Goal: Information Seeking & Learning: Learn about a topic

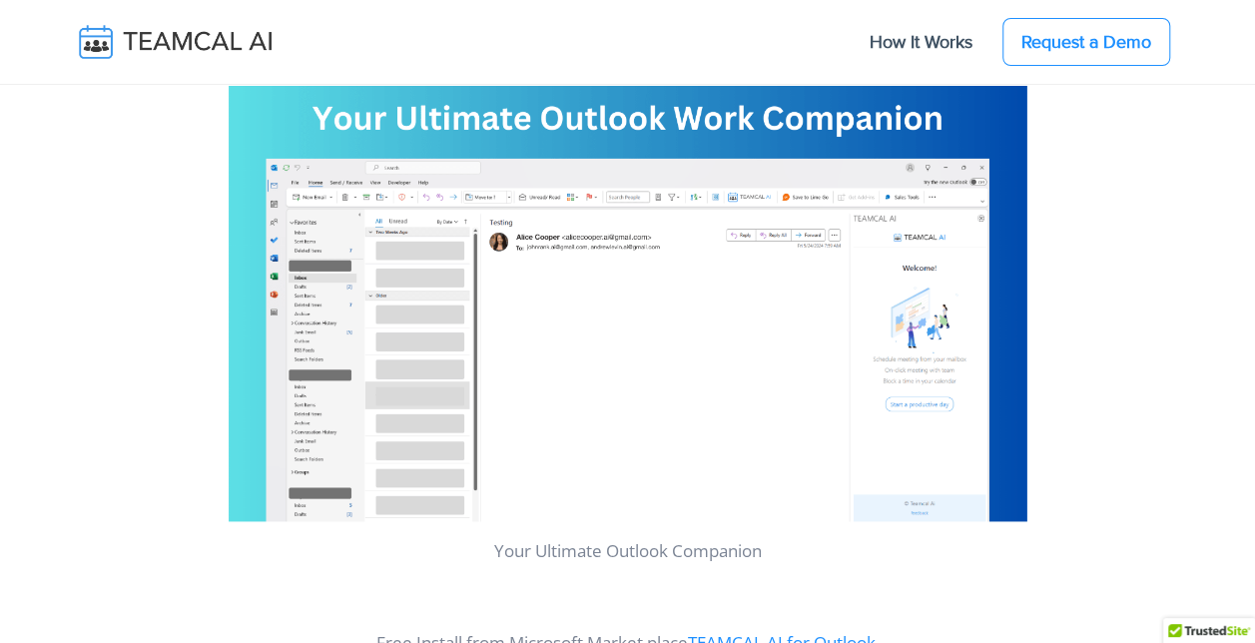
scroll to position [1076, 0]
click at [741, 379] on img at bounding box center [628, 295] width 798 height 449
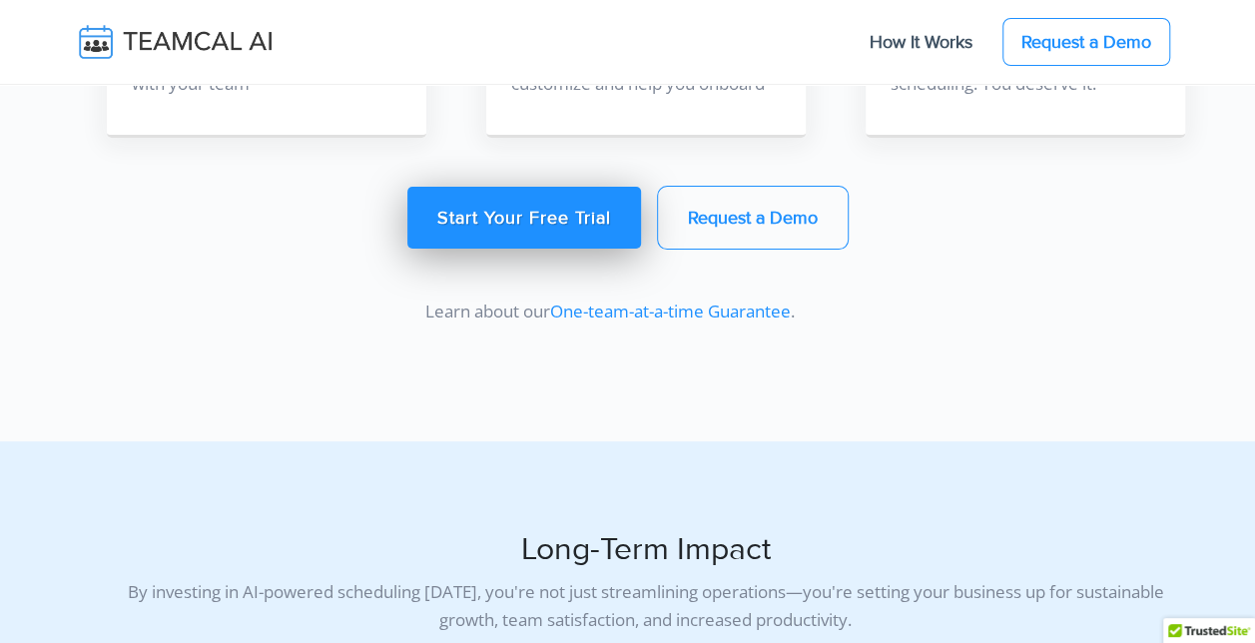
scroll to position [7575, 0]
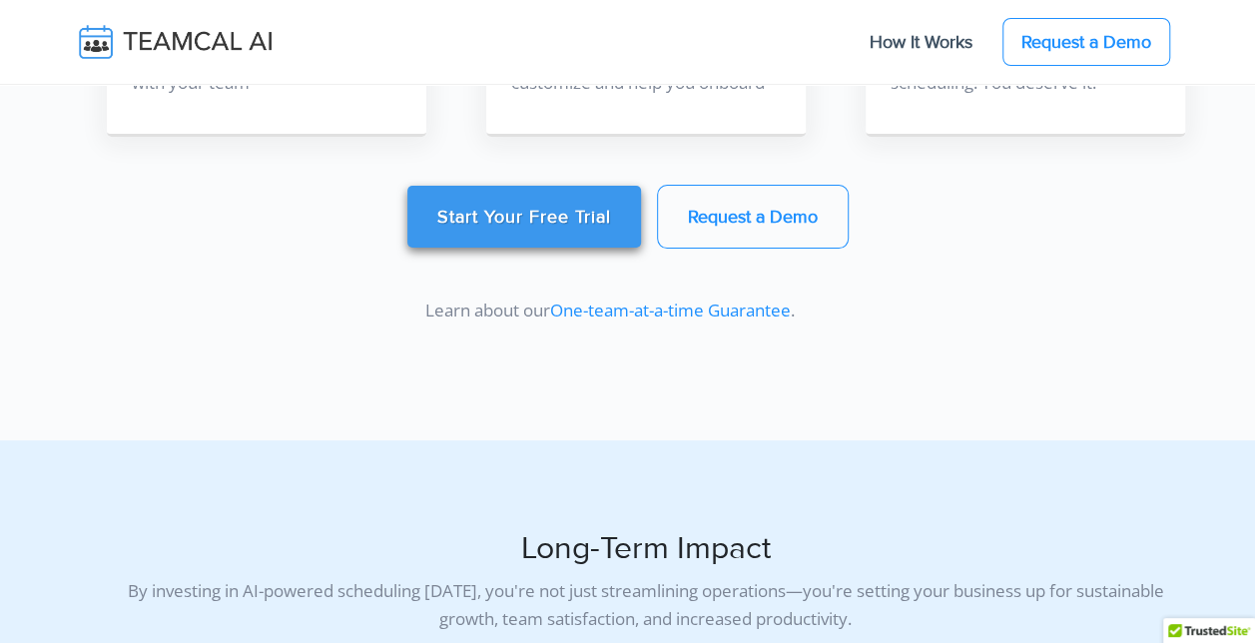
click at [531, 209] on link "Start Your Free Trial" at bounding box center [524, 217] width 234 height 62
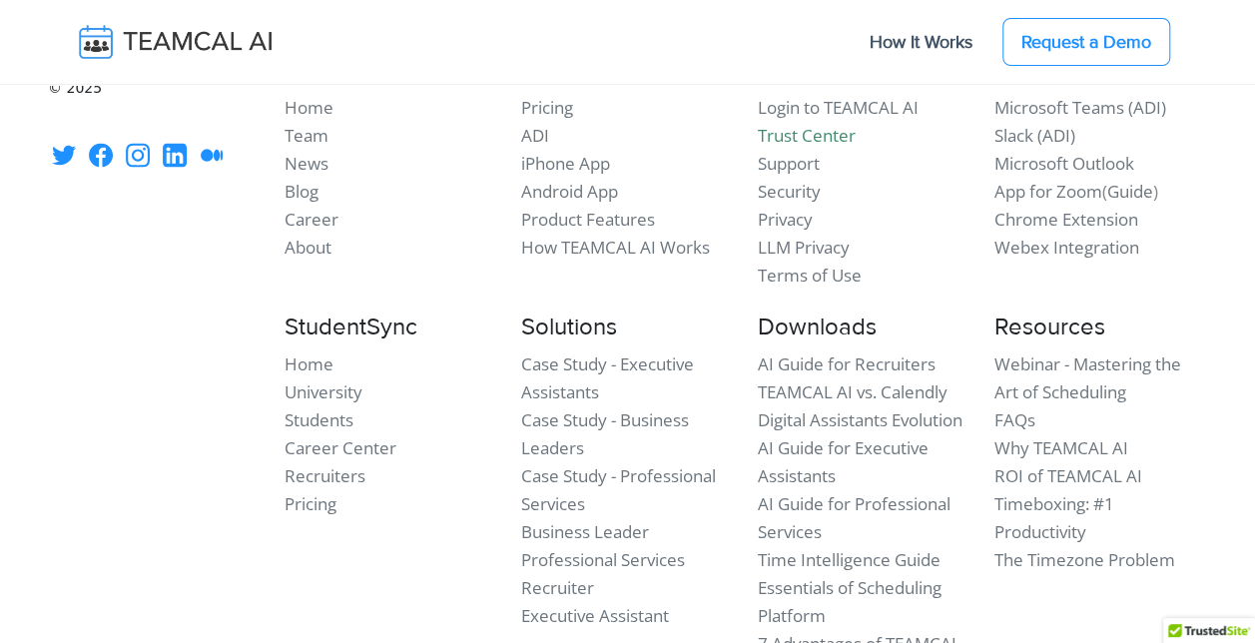
scroll to position [9637, 0]
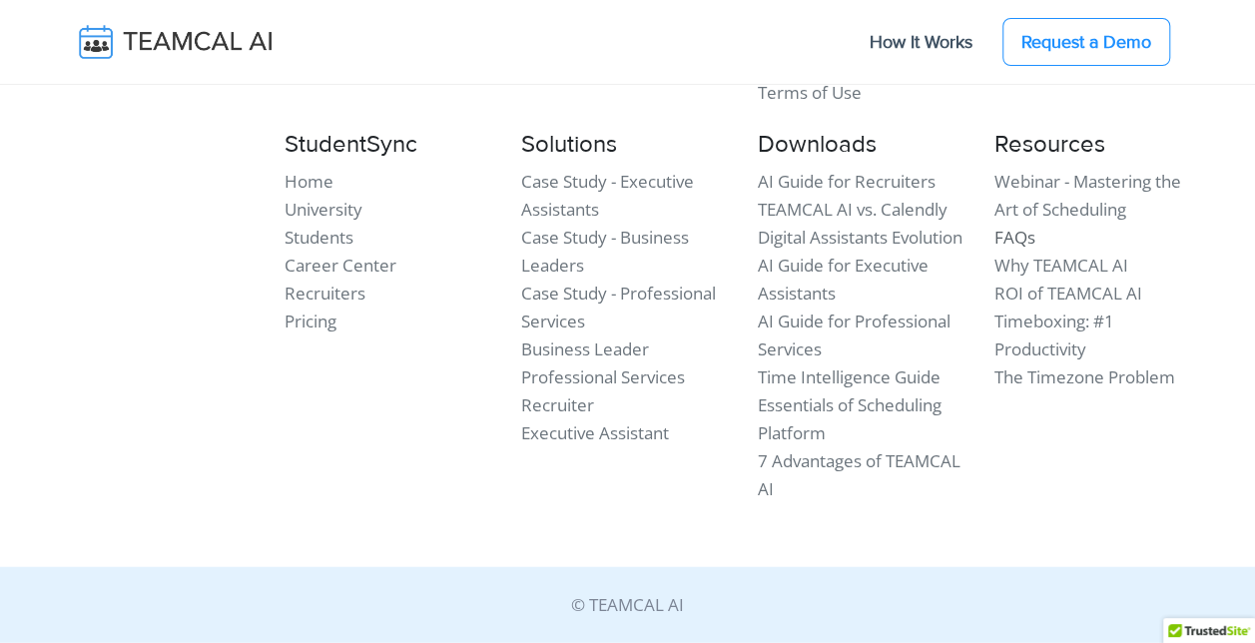
click at [1017, 240] on link "FAQs" at bounding box center [1014, 237] width 41 height 23
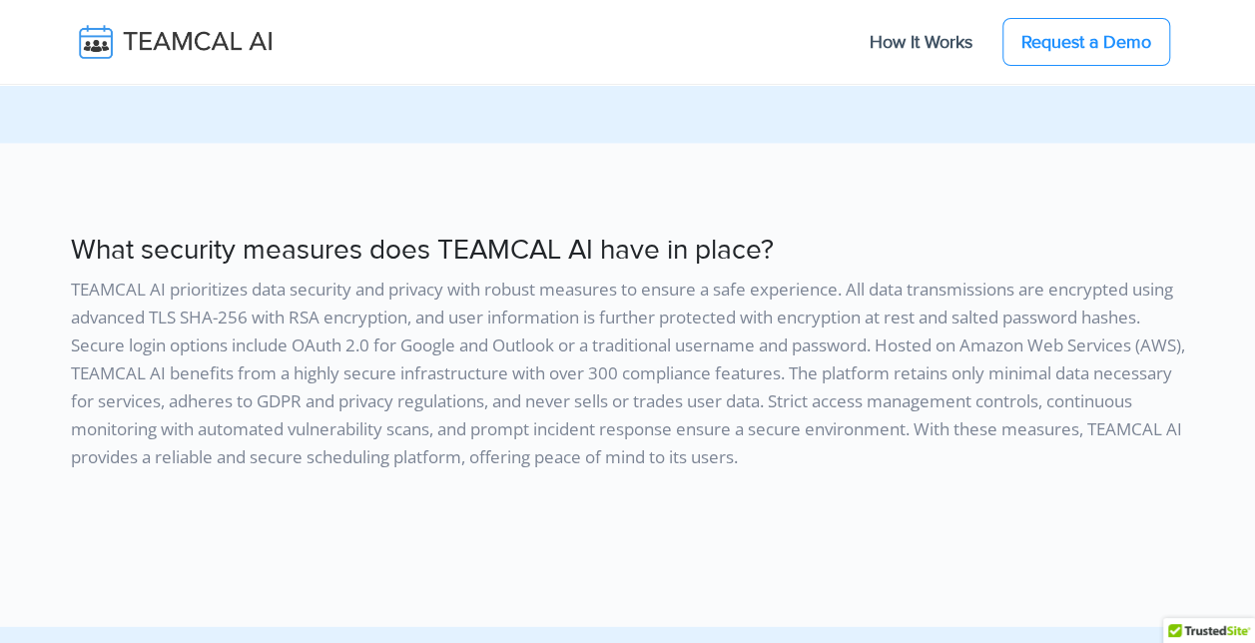
scroll to position [11580, 0]
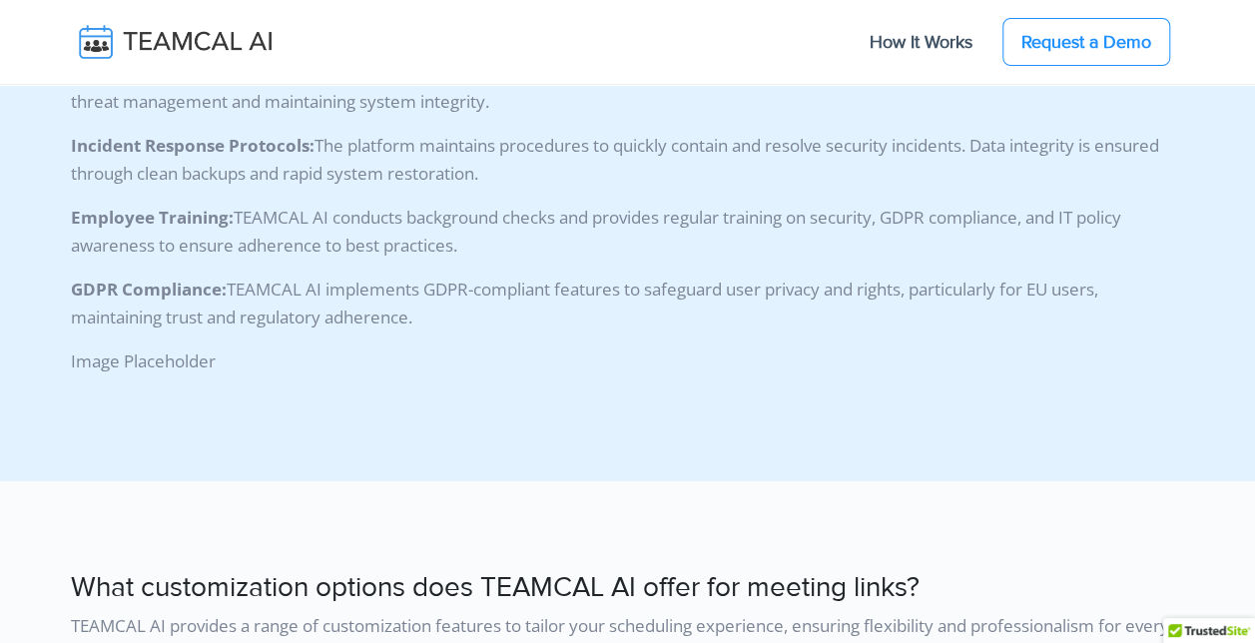
click at [369, 391] on div "Image Placeholder" at bounding box center [628, 369] width 1138 height 44
